Goal: Task Accomplishment & Management: Complete application form

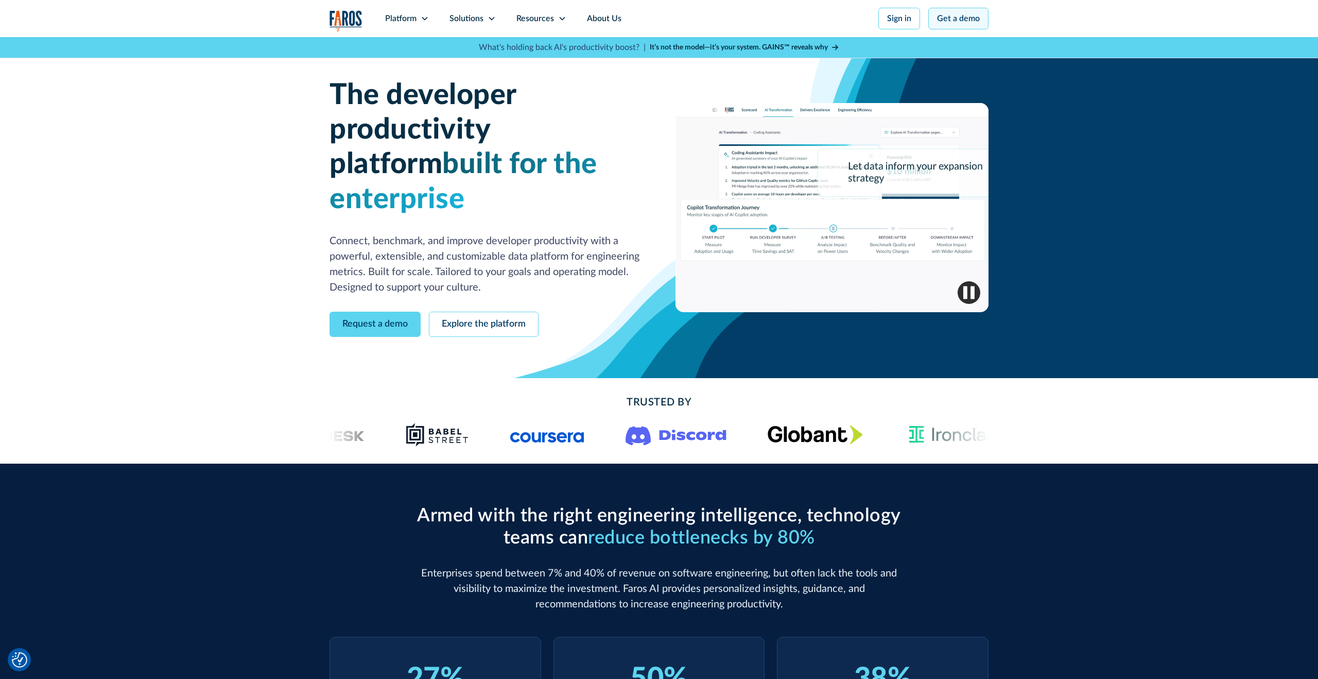
click at [950, 21] on link "Get a demo" at bounding box center [958, 19] width 60 height 22
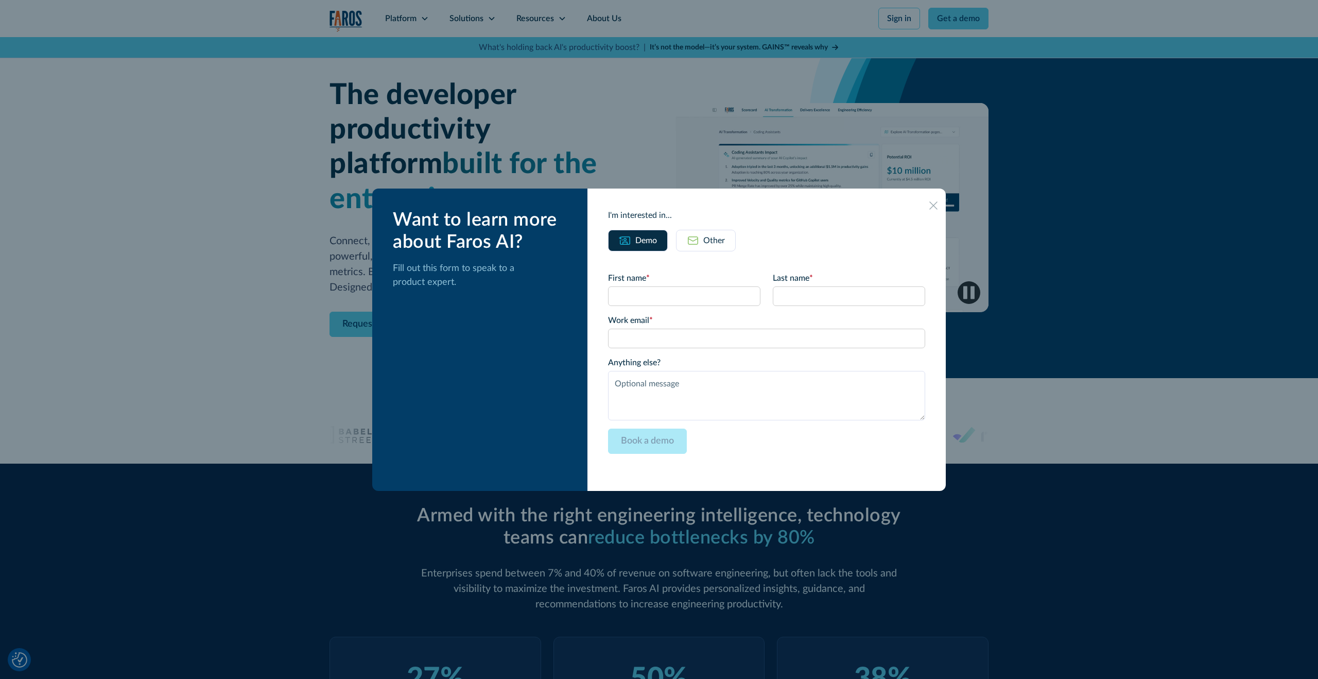
click at [1117, 335] on div at bounding box center [659, 339] width 1318 height 679
click at [390, 305] on div "Want to learn more about Faros AI? Fill out this form to speak to a product exp…" at bounding box center [479, 339] width 215 height 302
click at [295, 262] on div at bounding box center [659, 339] width 1318 height 679
click at [929, 206] on icon at bounding box center [933, 205] width 8 height 8
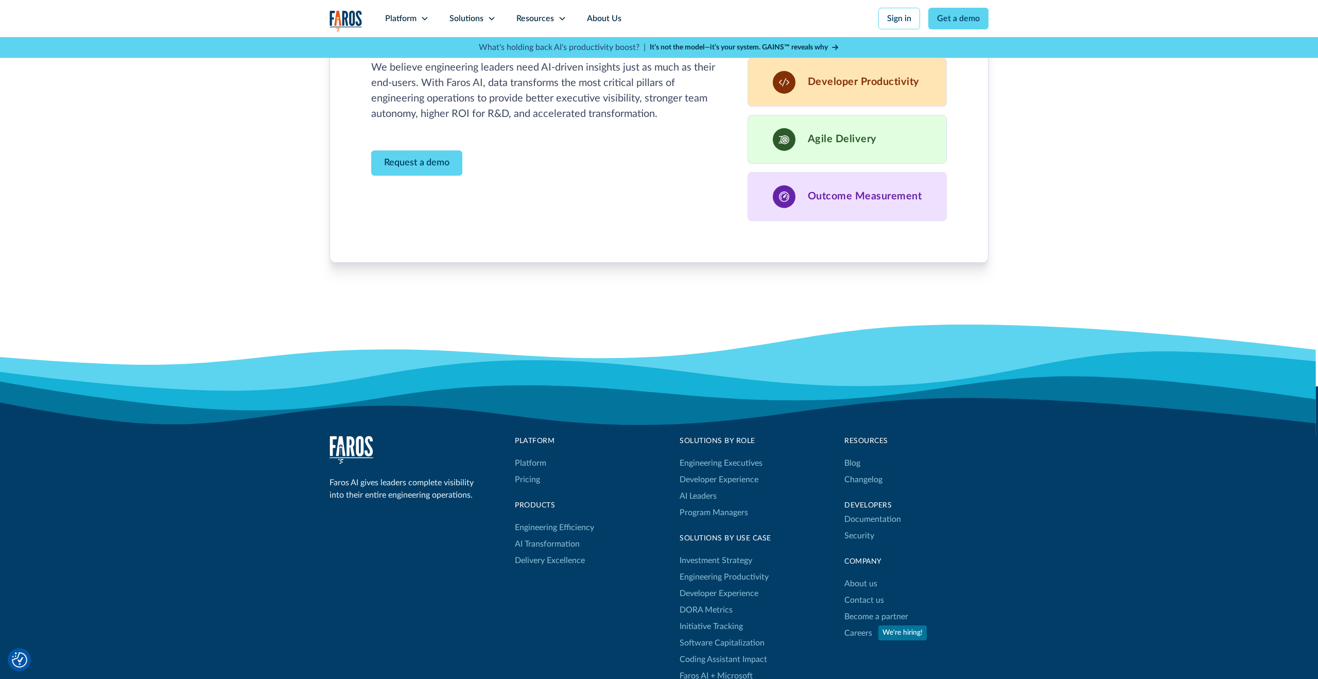
scroll to position [3235, 0]
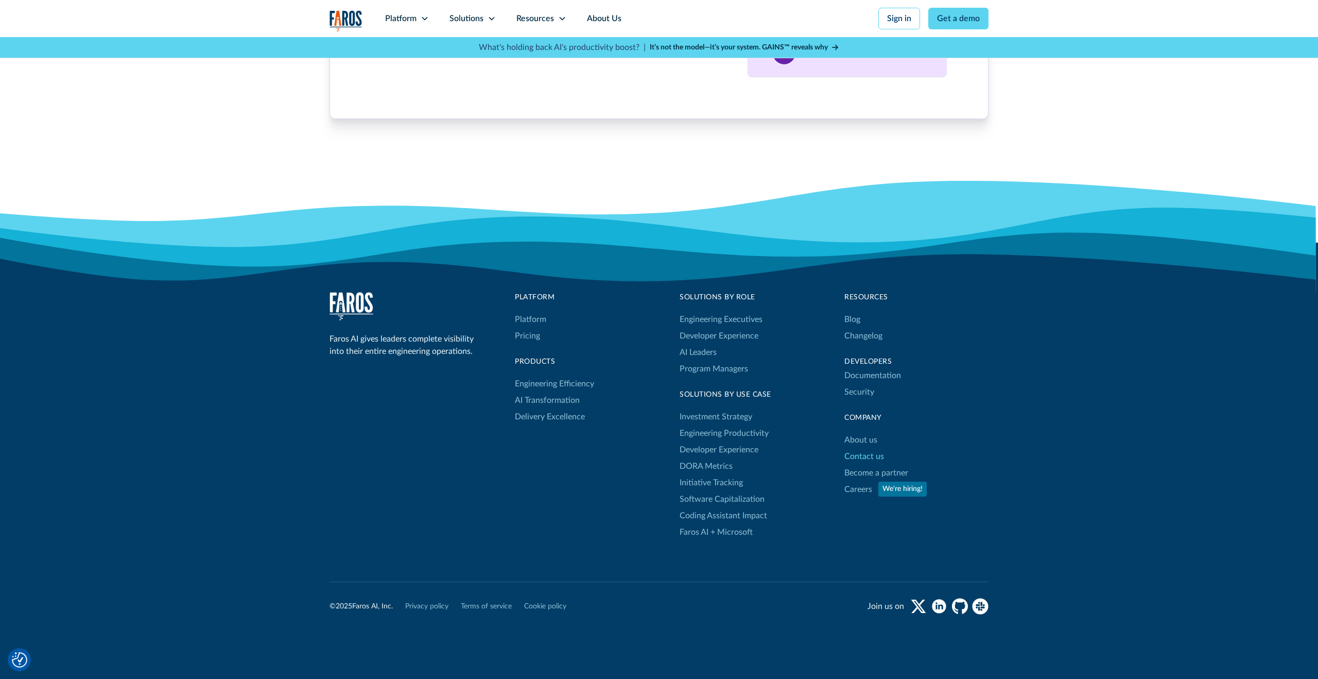
click at [873, 448] on link "Contact us" at bounding box center [865, 456] width 40 height 16
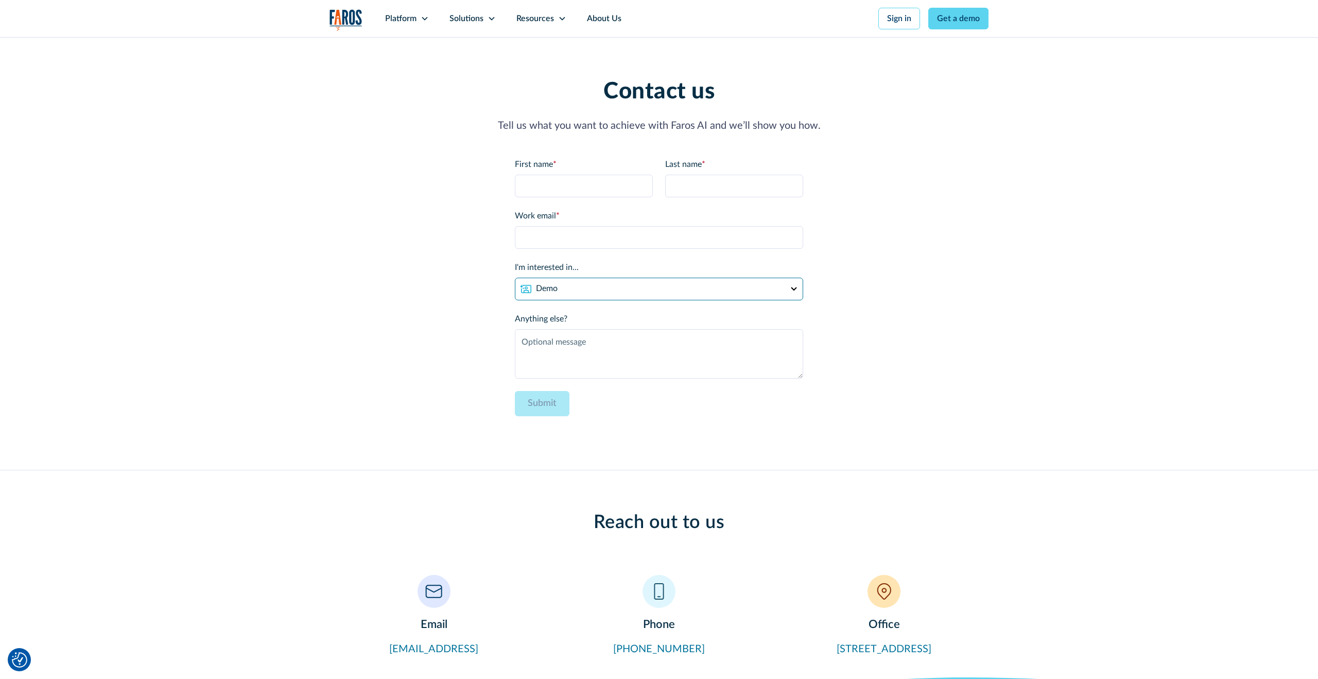
click at [676, 291] on select "Demo Partnership Support Other" at bounding box center [659, 289] width 288 height 23
click at [612, 212] on label "Work email *" at bounding box center [659, 216] width 288 height 12
click at [612, 226] on input "Work email *" at bounding box center [659, 237] width 288 height 23
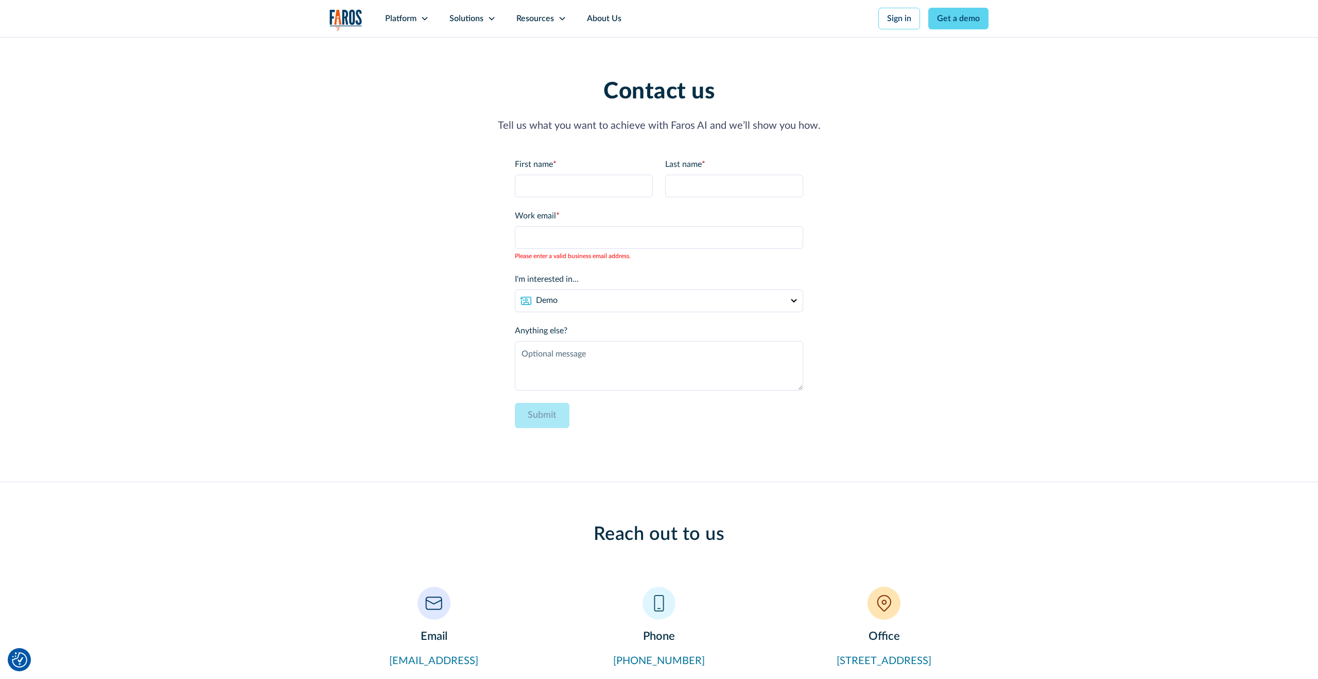
click at [641, 129] on p "Tell us what you want to achieve with Faros AI and we’ll show you how." at bounding box center [659, 125] width 659 height 15
copy p "Tell us what you want to achieve with Faros AI and we’ll show you how."
click at [582, 305] on select "Demo Partnership Support Other" at bounding box center [659, 300] width 288 height 23
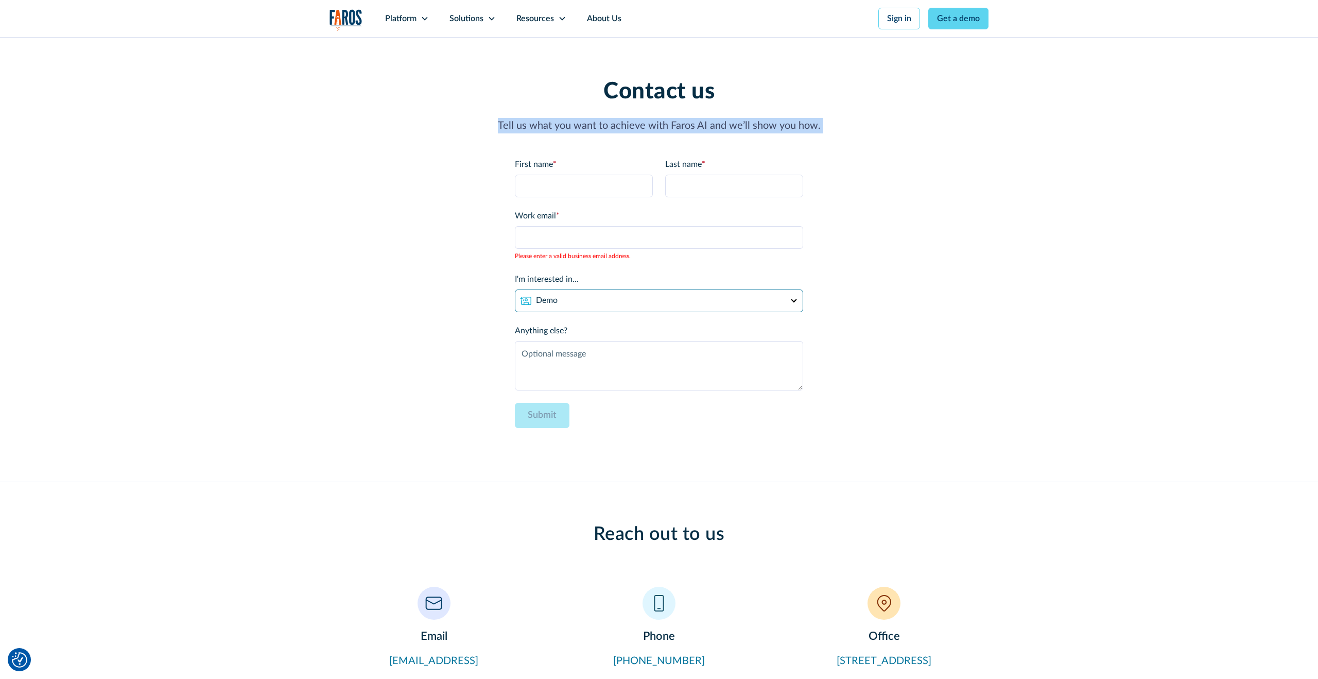
click at [562, 303] on select "Demo Partnership Support Other" at bounding box center [659, 300] width 288 height 23
click at [623, 303] on select "Demo Partnership Support Other" at bounding box center [659, 300] width 288 height 23
click at [572, 302] on select "Demo Partnership Support Other" at bounding box center [659, 300] width 288 height 23
click at [556, 304] on select "Demo Partnership Support Other" at bounding box center [659, 300] width 288 height 23
click at [570, 184] on input "First name *" at bounding box center [584, 186] width 138 height 23
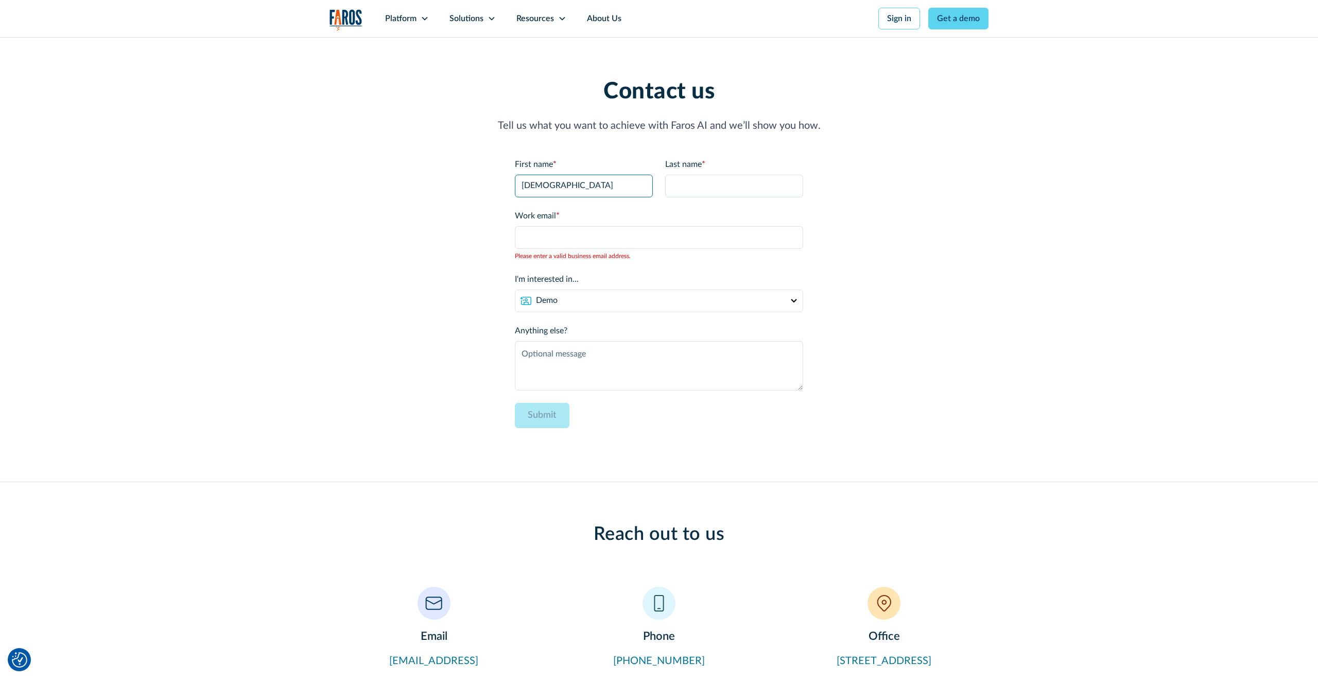
type input "shiran"
click at [573, 231] on input "Work email *" at bounding box center [659, 237] width 288 height 23
click at [729, 181] on input "Last name *" at bounding box center [734, 186] width 138 height 23
type input "test"
click at [597, 246] on input "Work email *" at bounding box center [659, 237] width 288 height 23
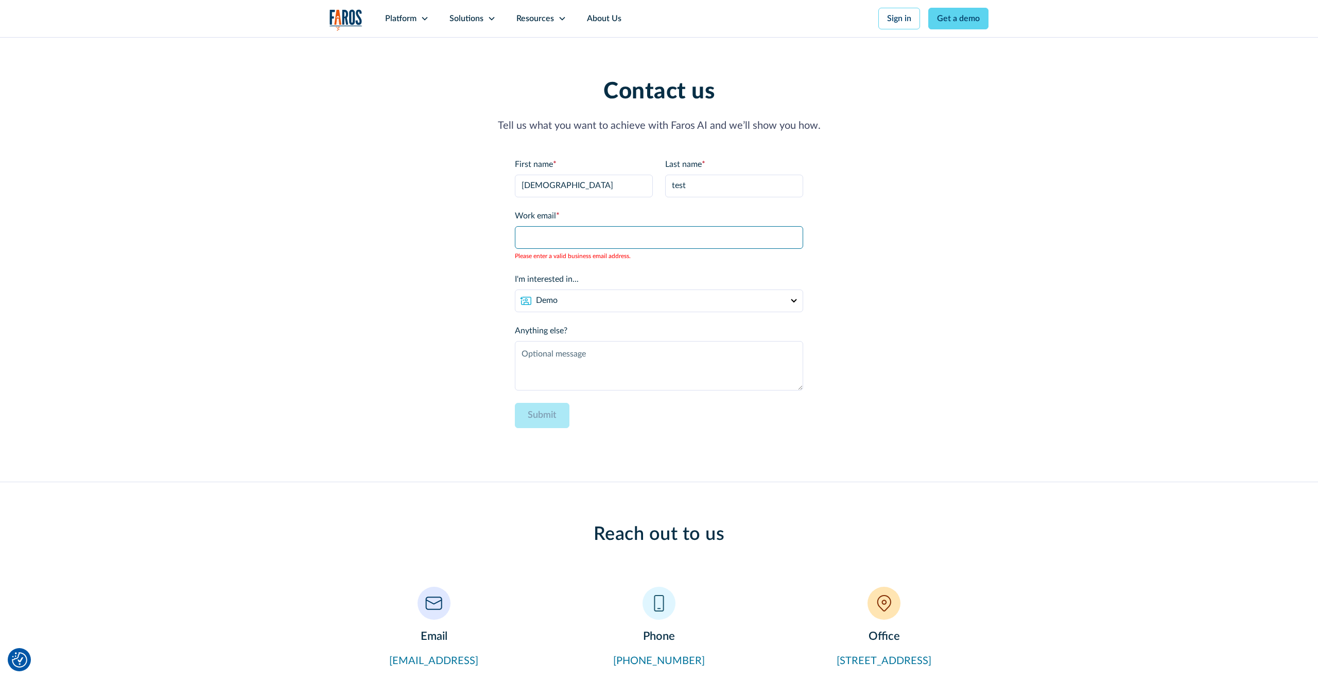
type input "shiran@kukistrategies.com"
click at [572, 300] on select "Demo Partnership Support Other" at bounding box center [659, 300] width 288 height 23
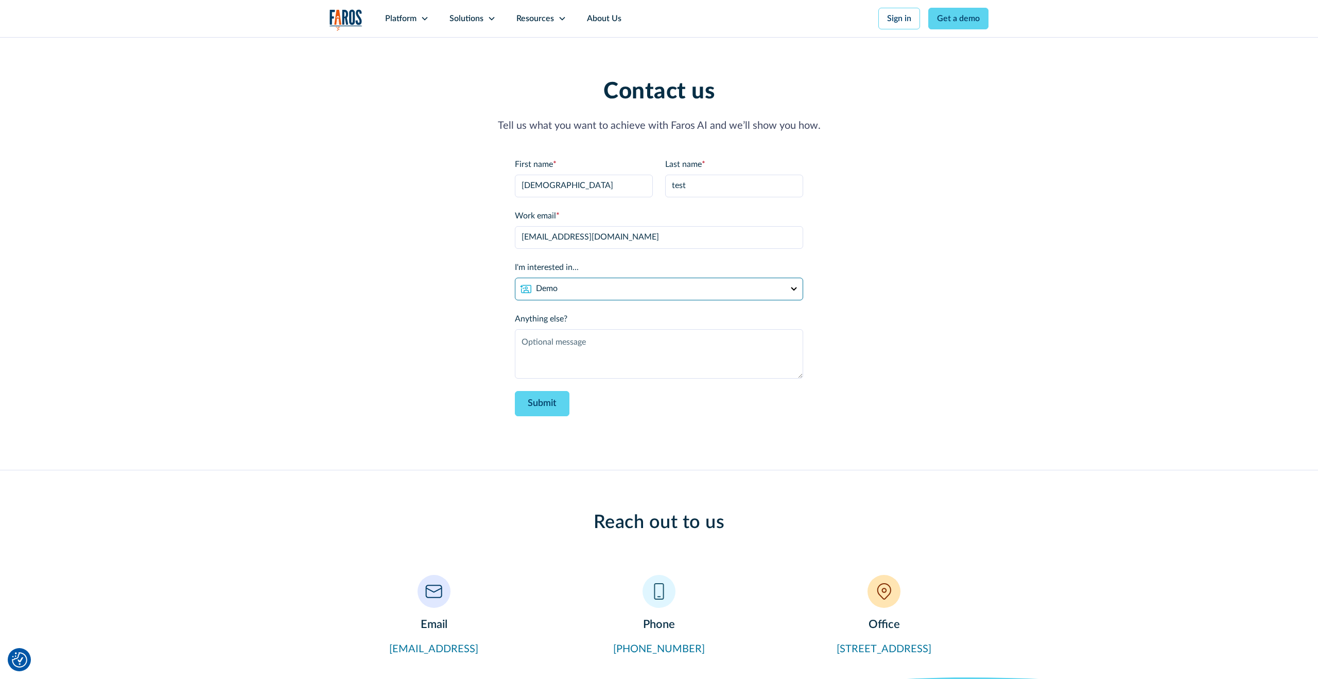
select select "other"
click at [515, 278] on select "Demo Partnership Support Other" at bounding box center [659, 289] width 288 height 23
click at [576, 350] on textarea "Anything else?" at bounding box center [659, 353] width 288 height 49
type textarea "d"
type textarea "This is a test"
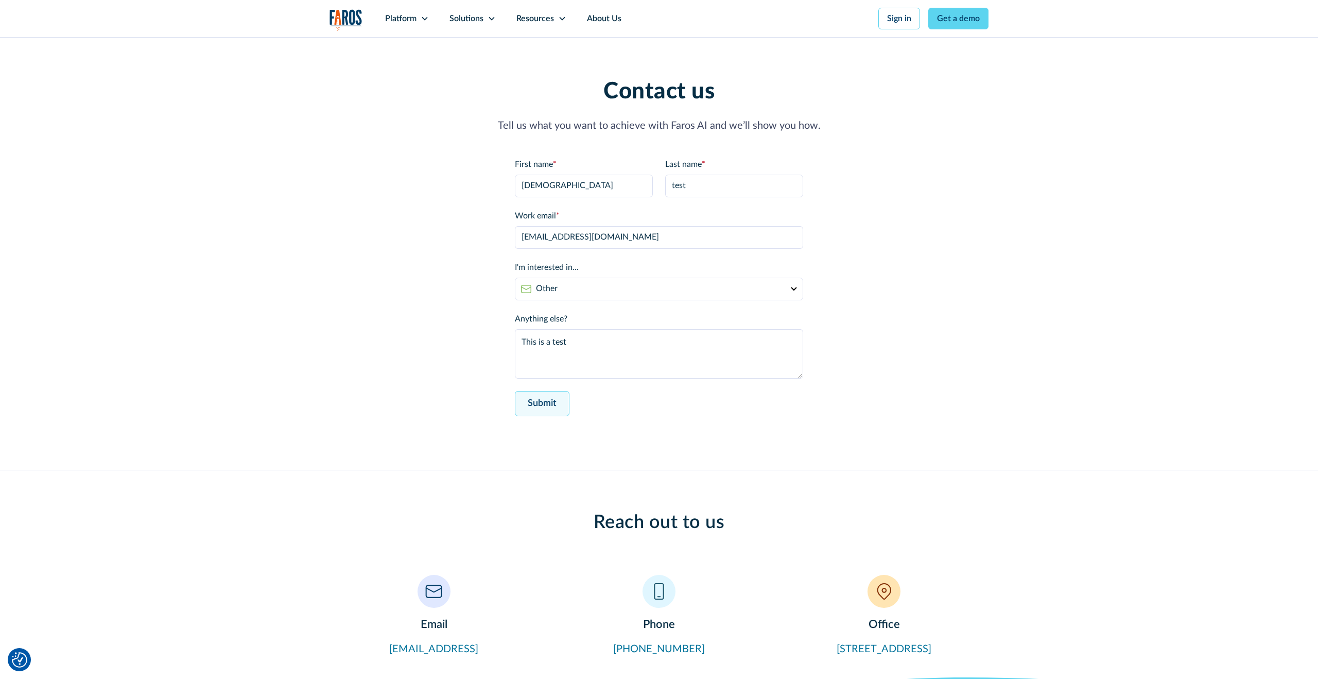
click at [544, 404] on input "Submit" at bounding box center [542, 403] width 55 height 25
